Goal: Information Seeking & Learning: Learn about a topic

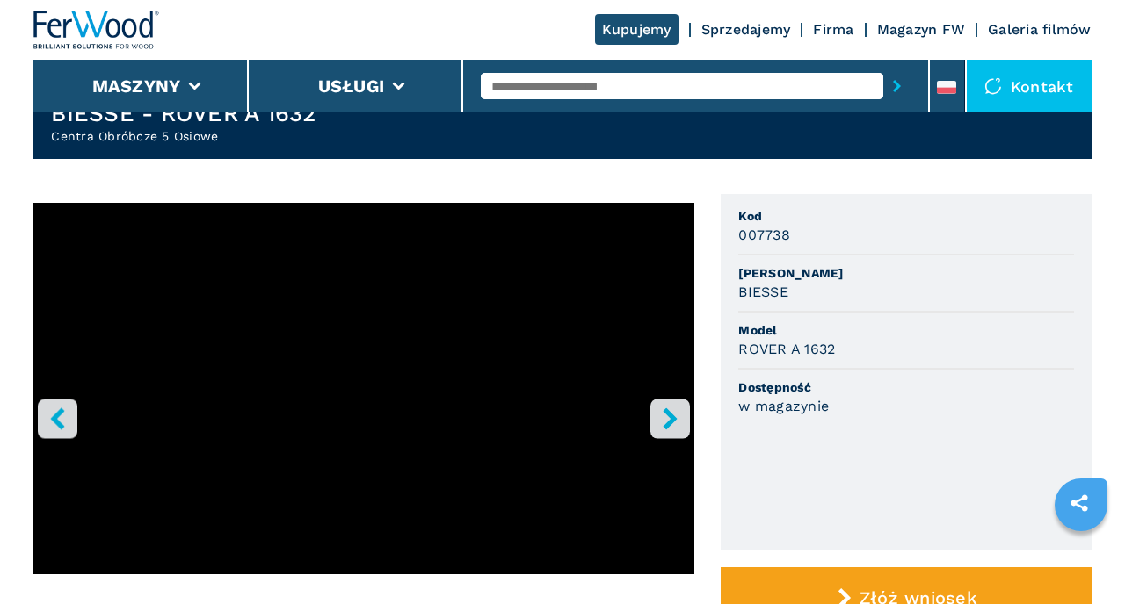
scroll to position [69, 0]
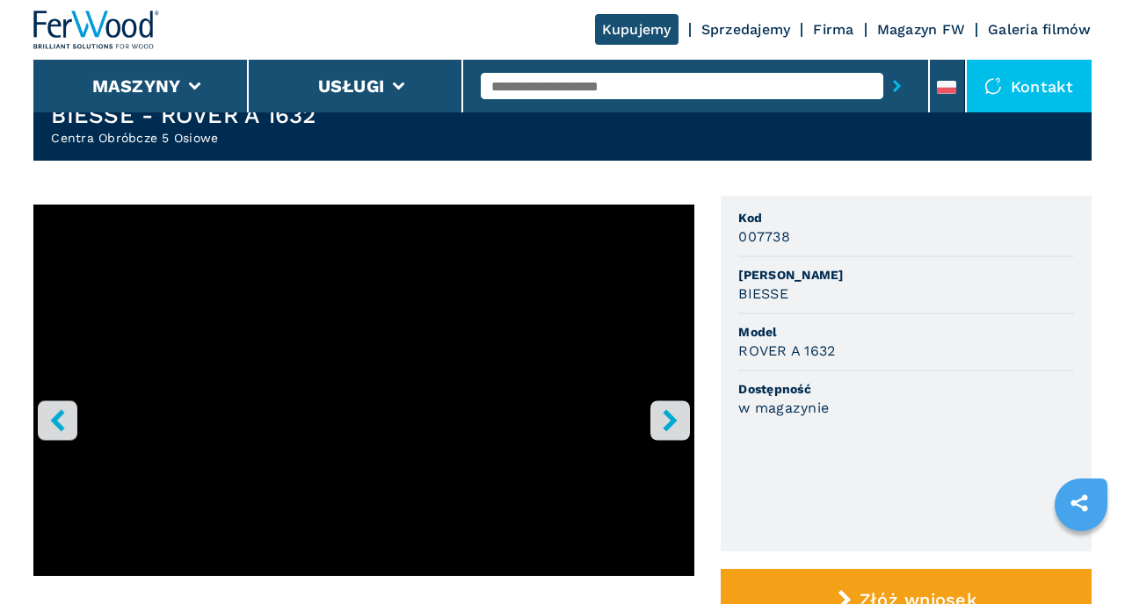
click at [680, 419] on icon "right-button" at bounding box center [670, 420] width 22 height 22
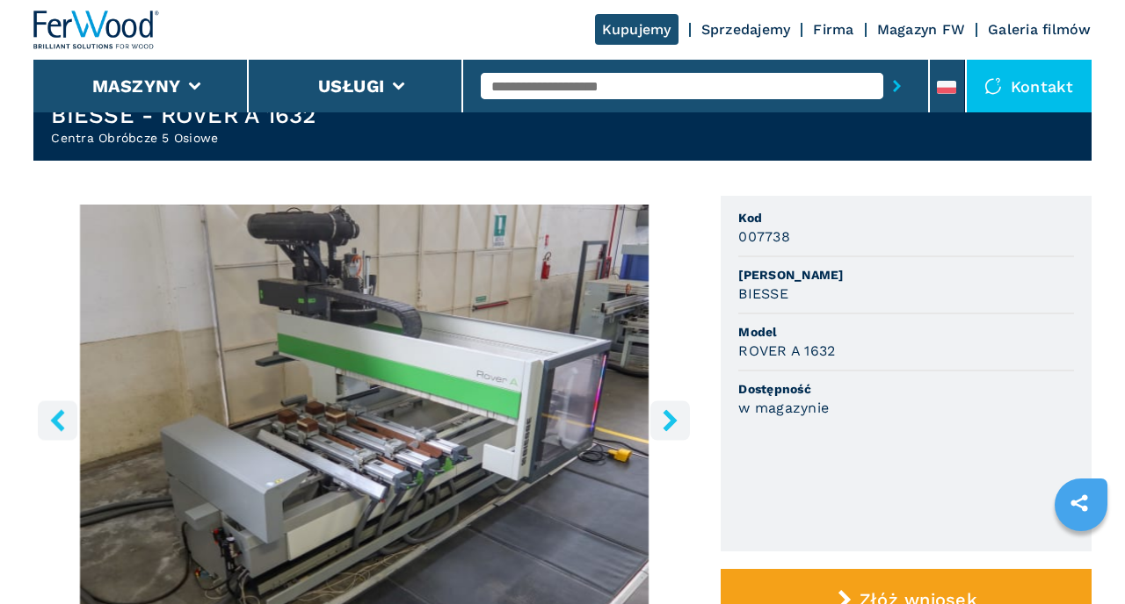
click at [680, 418] on icon "right-button" at bounding box center [670, 420] width 22 height 22
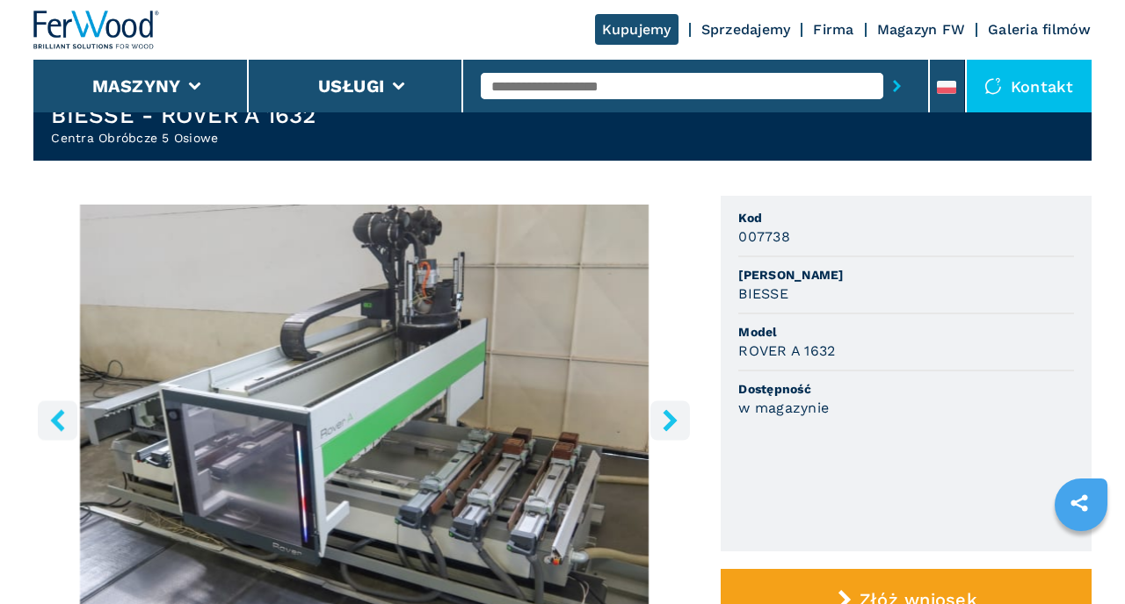
click at [680, 418] on icon "right-button" at bounding box center [670, 420] width 22 height 22
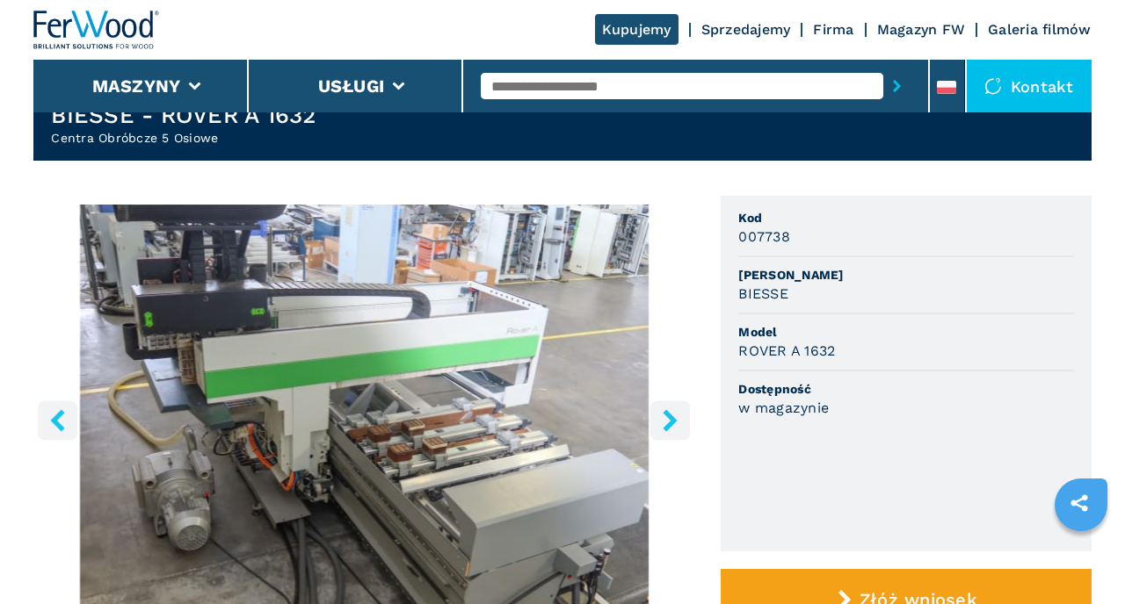
click at [680, 418] on icon "right-button" at bounding box center [670, 420] width 22 height 22
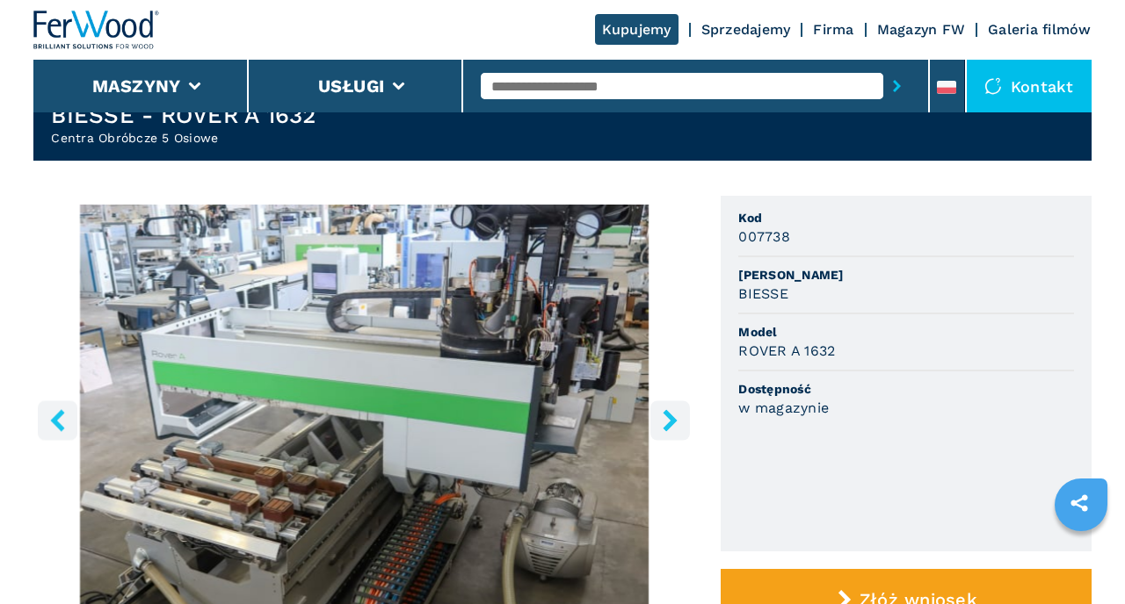
click at [680, 418] on icon "right-button" at bounding box center [670, 420] width 22 height 22
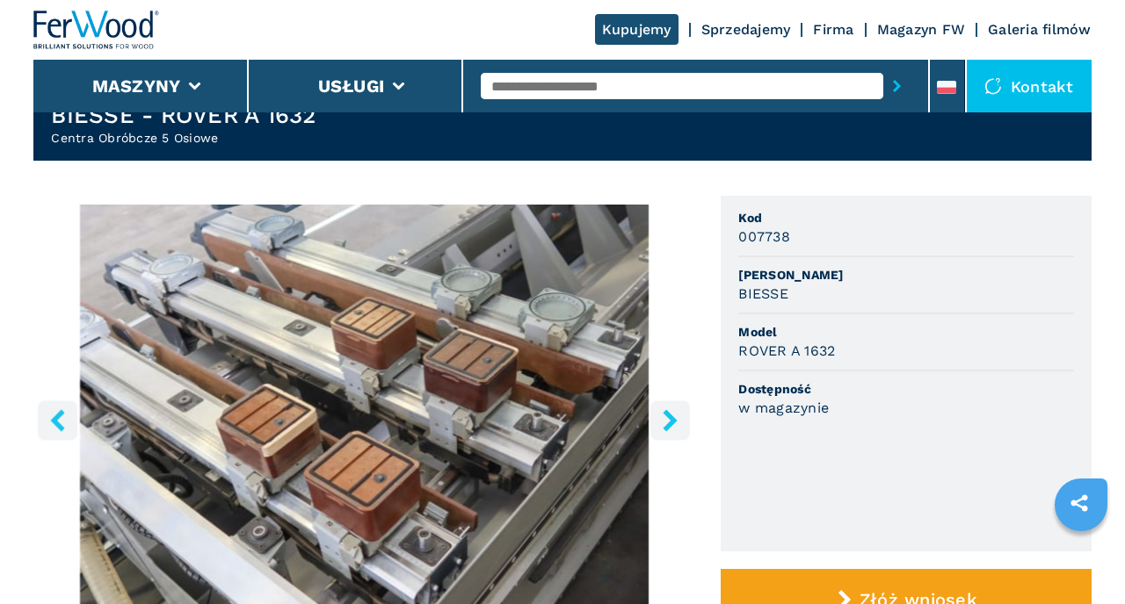
click at [675, 418] on icon "right-button" at bounding box center [670, 420] width 14 height 22
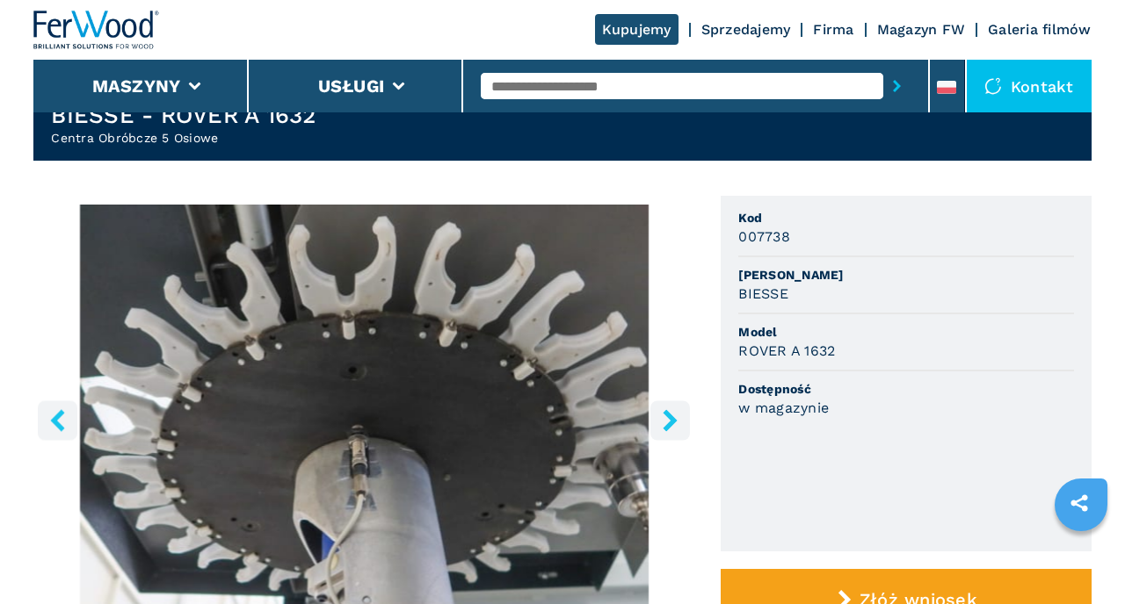
click at [675, 418] on icon "right-button" at bounding box center [670, 420] width 14 height 22
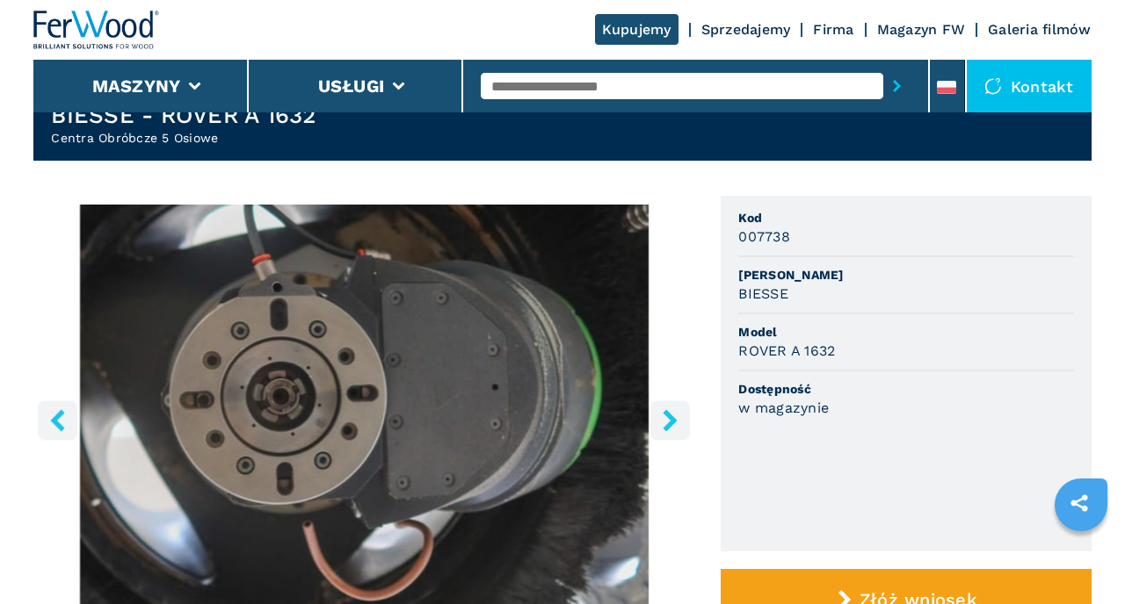
click at [675, 418] on icon "right-button" at bounding box center [670, 420] width 14 height 22
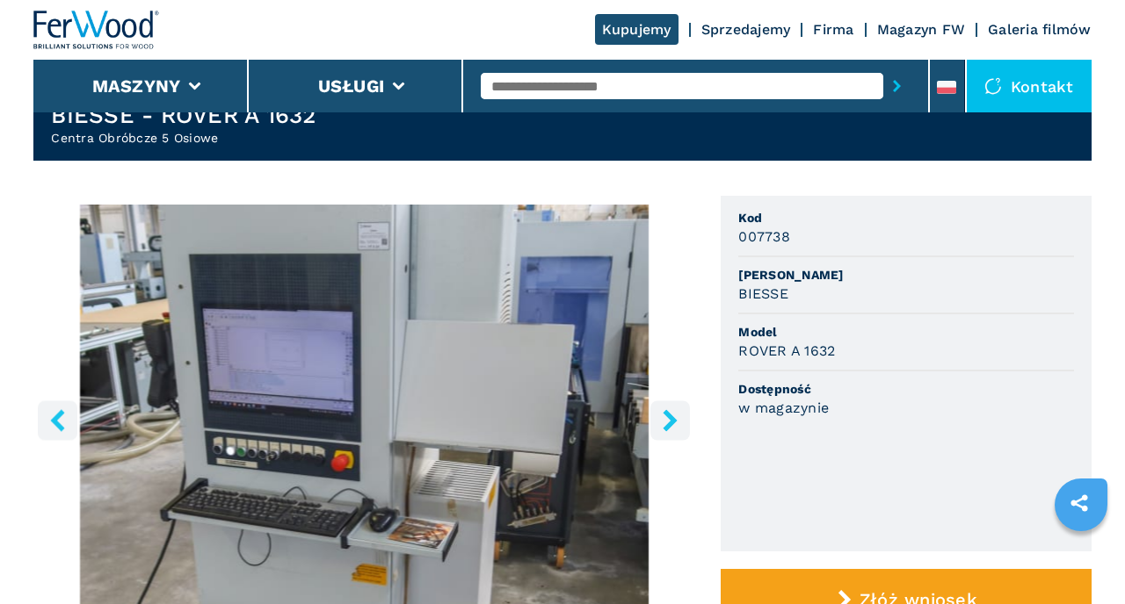
click at [675, 418] on icon "right-button" at bounding box center [670, 420] width 14 height 22
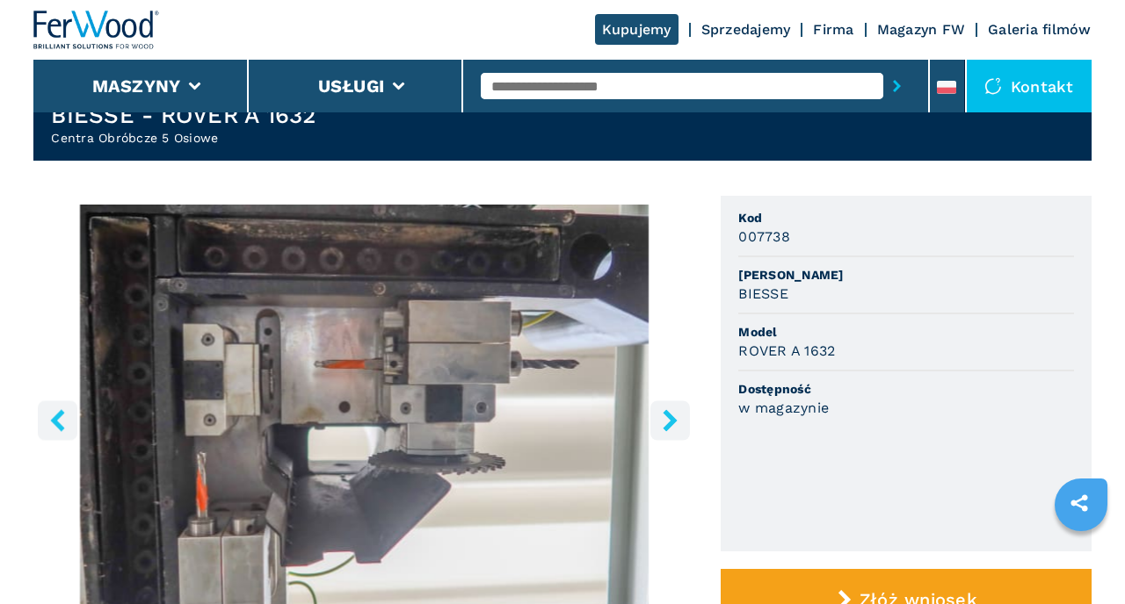
click at [675, 418] on icon "right-button" at bounding box center [670, 420] width 14 height 22
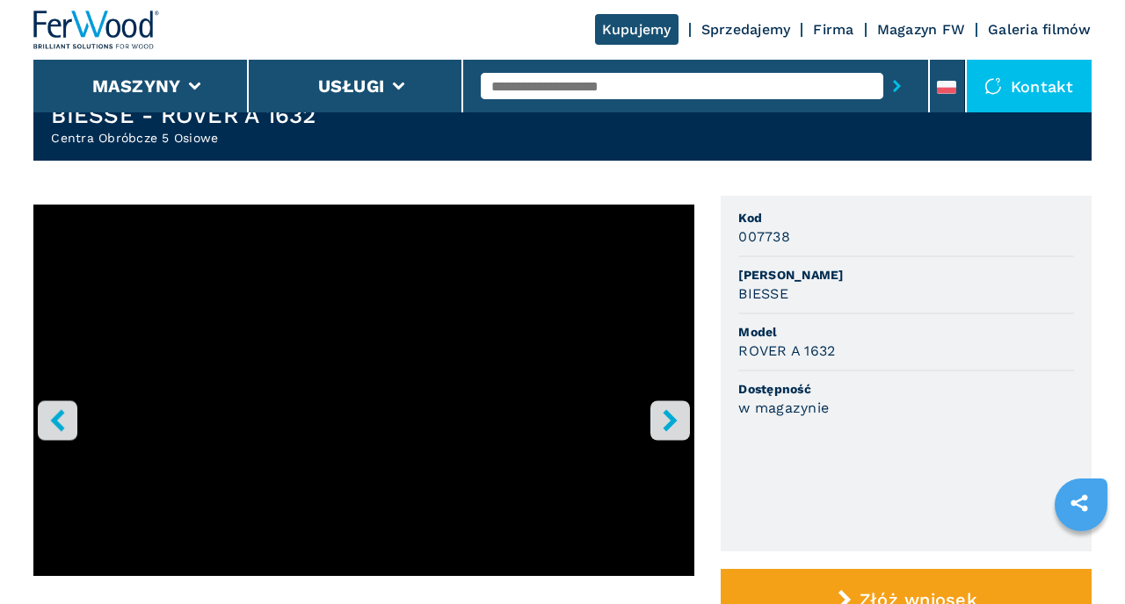
click at [675, 418] on icon "right-button" at bounding box center [670, 420] width 14 height 22
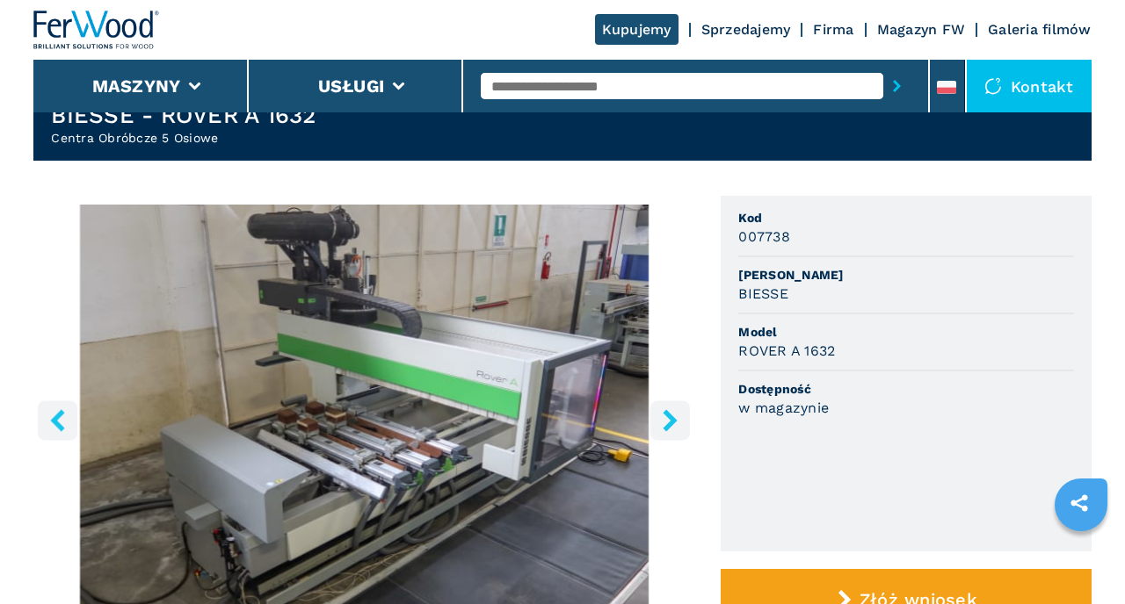
click at [675, 418] on icon "right-button" at bounding box center [670, 420] width 14 height 22
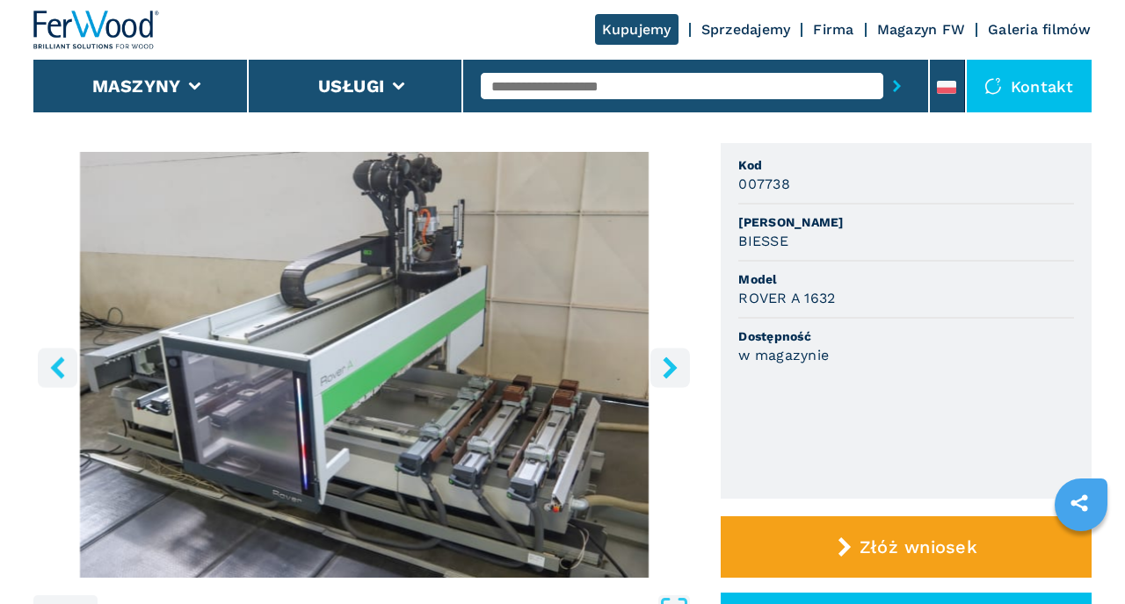
scroll to position [121, 0]
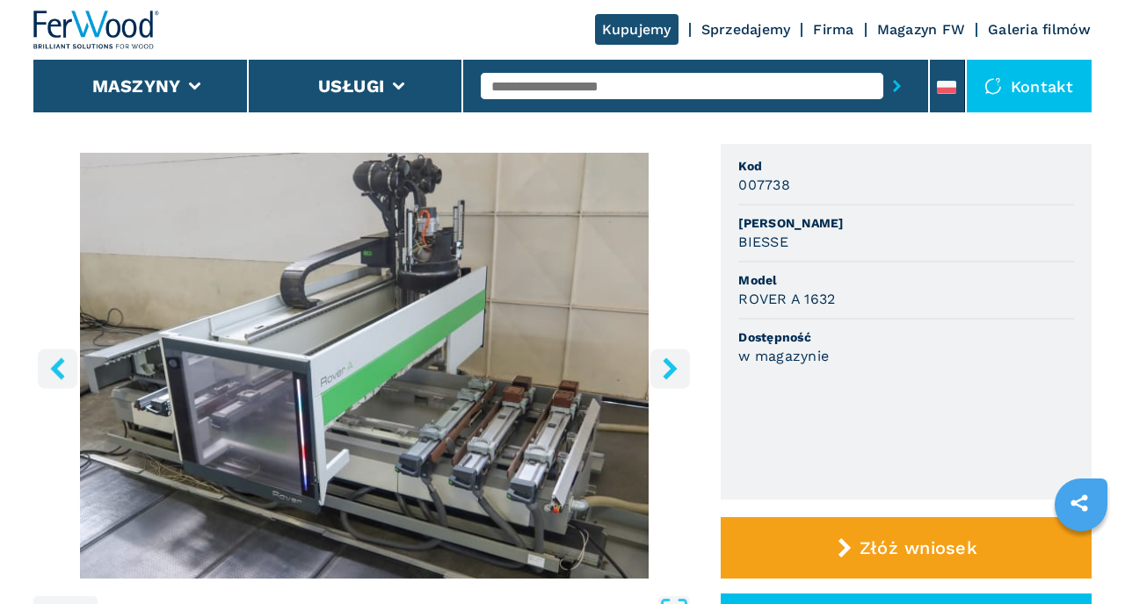
click at [674, 380] on icon "right-button" at bounding box center [670, 369] width 22 height 22
